Goal: Information Seeking & Learning: Compare options

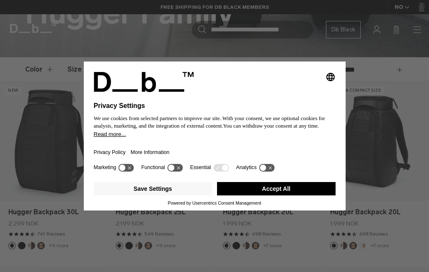
click at [174, 171] on icon at bounding box center [171, 168] width 6 height 6
click at [177, 172] on icon at bounding box center [174, 168] width 15 height 8
click at [162, 195] on button "Save Settings" at bounding box center [153, 188] width 118 height 13
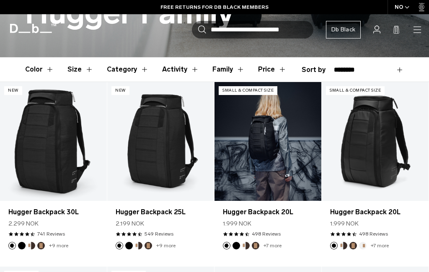
click at [246, 151] on link "Hugger Backpack 20L" at bounding box center [267, 141] width 107 height 118
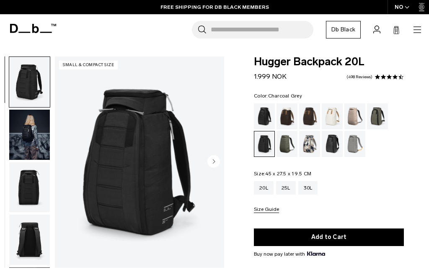
click at [337, 113] on div "Oatmilk" at bounding box center [331, 116] width 21 height 26
click at [263, 116] on div "Black Out" at bounding box center [264, 116] width 21 height 26
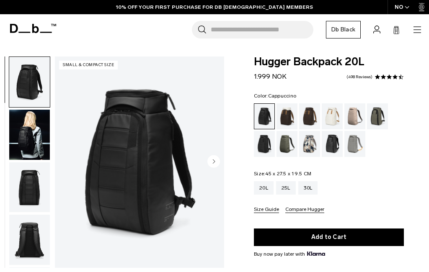
click at [289, 117] on div "Cappuccino" at bounding box center [286, 116] width 21 height 26
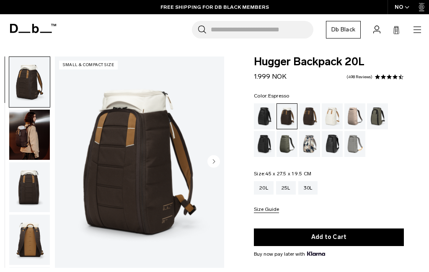
click at [310, 118] on div "Espresso" at bounding box center [309, 116] width 21 height 26
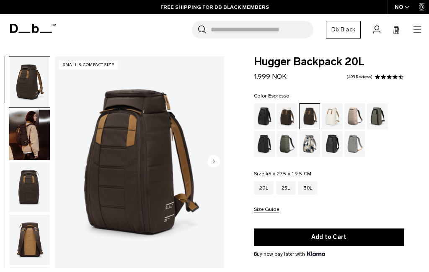
click at [32, 139] on img "button" at bounding box center [29, 135] width 41 height 50
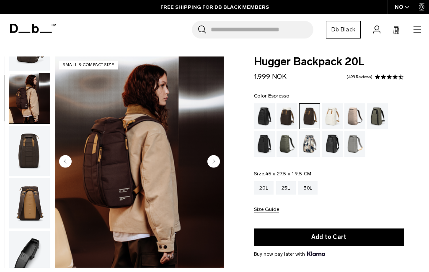
scroll to position [53, 0]
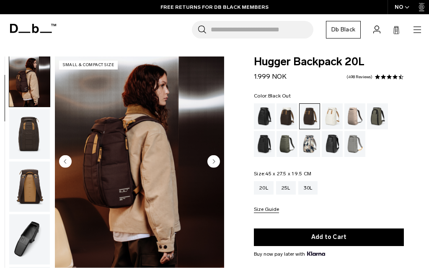
click at [262, 117] on div "Black Out" at bounding box center [264, 116] width 21 height 26
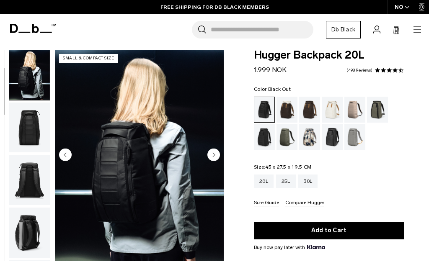
scroll to position [5, 0]
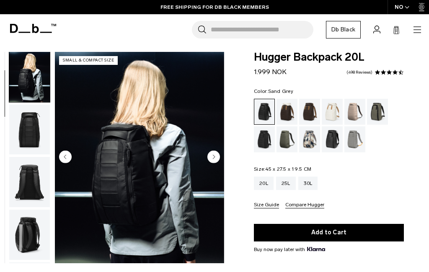
click at [356, 138] on div "Sand Grey" at bounding box center [354, 139] width 21 height 26
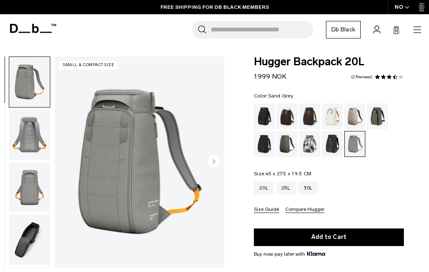
click at [288, 194] on div "25L" at bounding box center [286, 187] width 20 height 13
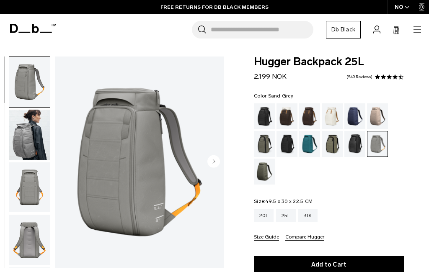
click at [28, 137] on img "button" at bounding box center [29, 135] width 41 height 50
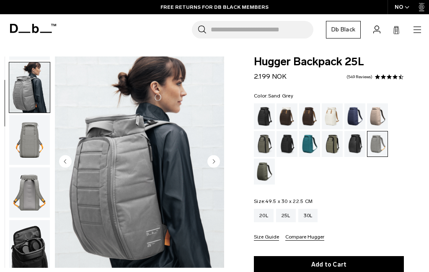
scroll to position [53, 0]
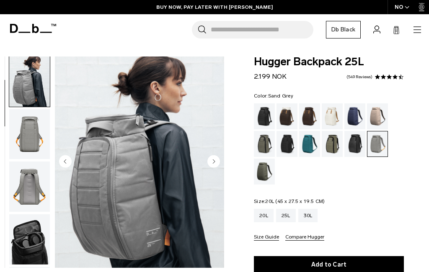
click at [267, 209] on div "20L" at bounding box center [264, 215] width 20 height 13
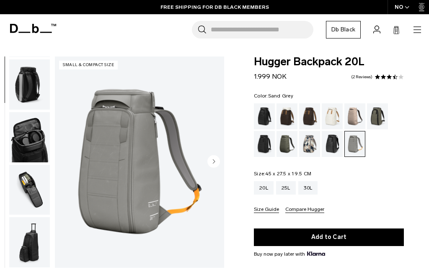
scroll to position [213, 0]
click at [32, 141] on img "button" at bounding box center [29, 137] width 41 height 50
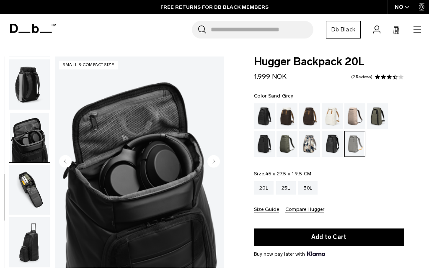
click at [32, 196] on img "button" at bounding box center [29, 190] width 41 height 50
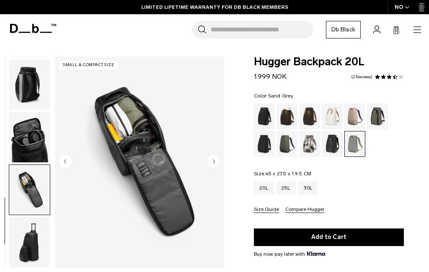
click at [33, 87] on img "button" at bounding box center [29, 84] width 41 height 50
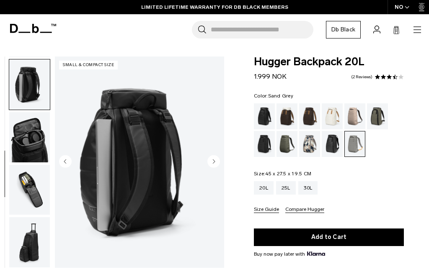
click at [28, 243] on img "button" at bounding box center [29, 242] width 41 height 50
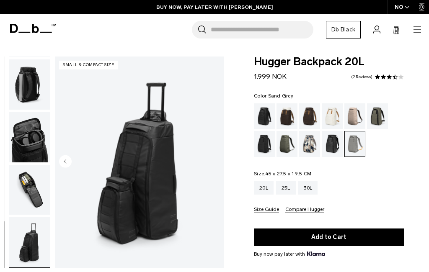
click at [30, 189] on img "button" at bounding box center [29, 190] width 41 height 50
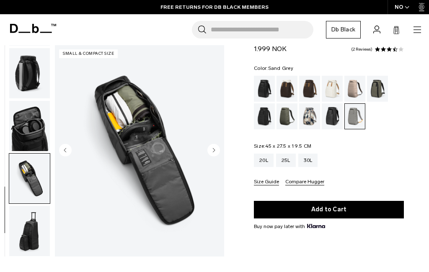
scroll to position [28, 0]
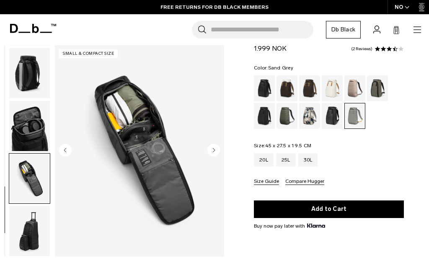
click at [288, 162] on div "25L" at bounding box center [286, 159] width 20 height 13
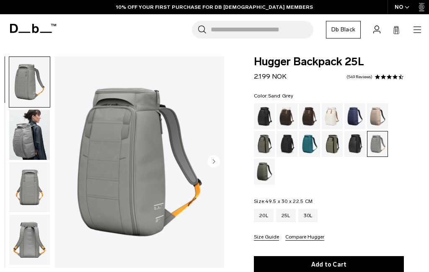
click at [30, 144] on img "button" at bounding box center [29, 135] width 41 height 50
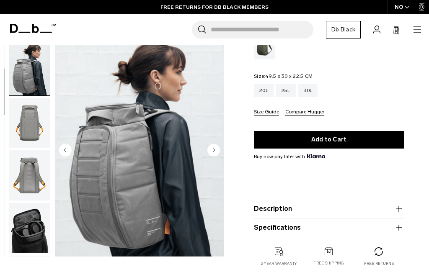
scroll to position [126, 0]
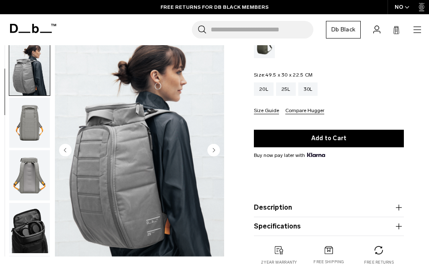
click at [390, 212] on button "Description" at bounding box center [329, 208] width 150 height 10
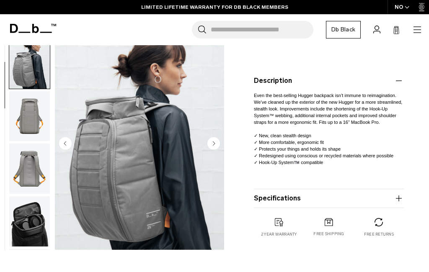
scroll to position [254, 0]
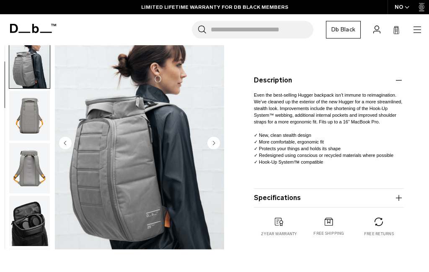
click at [348, 193] on button "Specifications" at bounding box center [329, 198] width 150 height 10
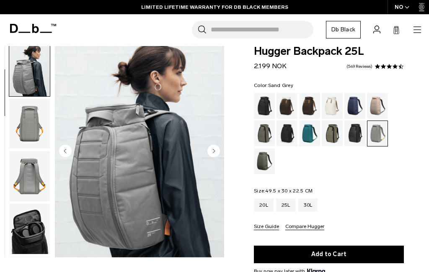
scroll to position [10, 0]
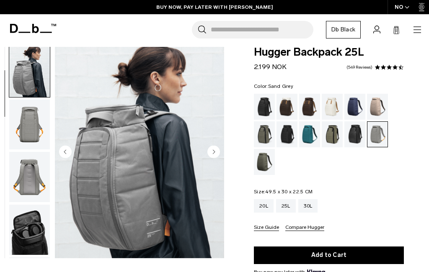
click at [265, 105] on div "Black Out" at bounding box center [264, 107] width 21 height 26
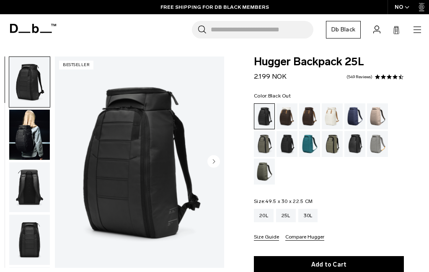
click at [32, 140] on img "button" at bounding box center [29, 135] width 41 height 50
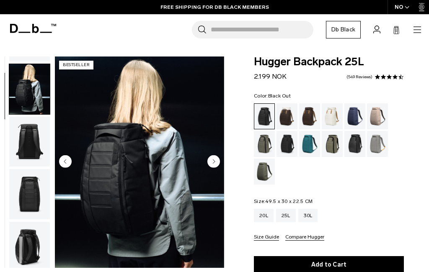
scroll to position [53, 0]
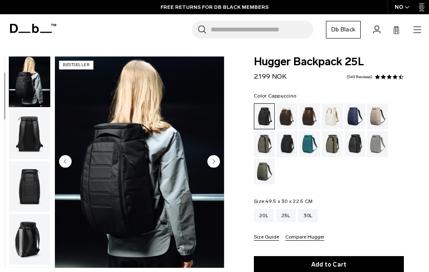
click at [287, 119] on div "Cappuccino" at bounding box center [286, 116] width 21 height 26
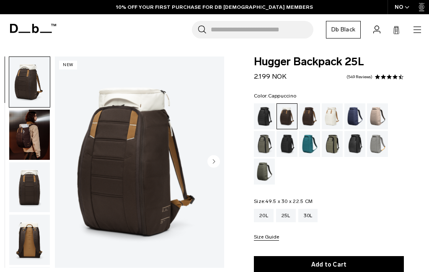
click at [32, 133] on img "button" at bounding box center [29, 135] width 41 height 50
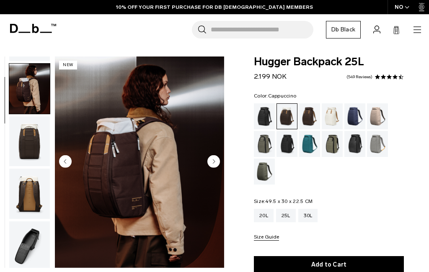
scroll to position [53, 0]
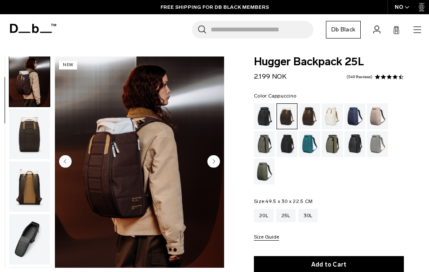
click at [353, 116] on div "Blue Hour" at bounding box center [354, 116] width 21 height 26
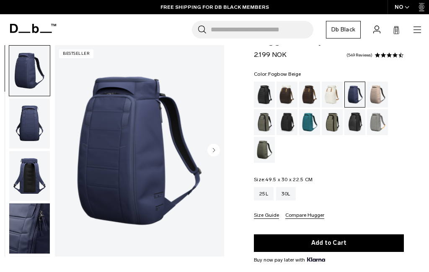
click at [376, 94] on div "Fogbow Beige" at bounding box center [377, 95] width 21 height 26
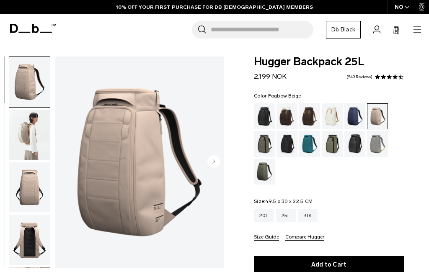
click at [31, 132] on img "button" at bounding box center [29, 135] width 41 height 50
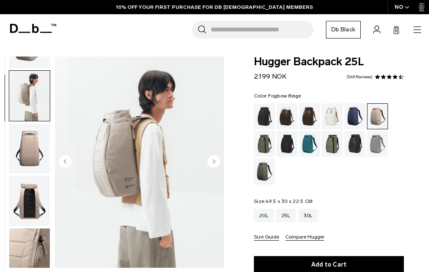
scroll to position [53, 0]
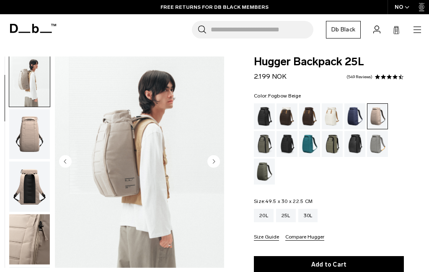
click at [311, 147] on div "Midnight Teal" at bounding box center [309, 144] width 21 height 26
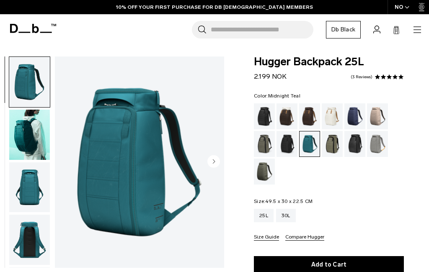
click at [31, 133] on img "button" at bounding box center [29, 135] width 41 height 50
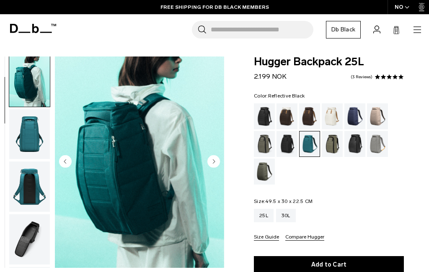
click at [357, 148] on div "Reflective Black" at bounding box center [354, 144] width 21 height 26
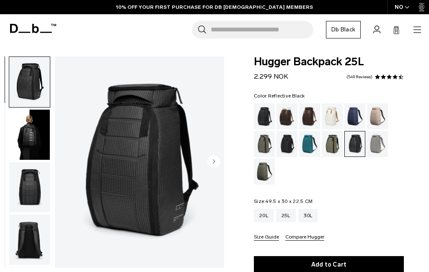
click at [29, 139] on img "button" at bounding box center [29, 135] width 41 height 50
